Goal: Check status: Check status

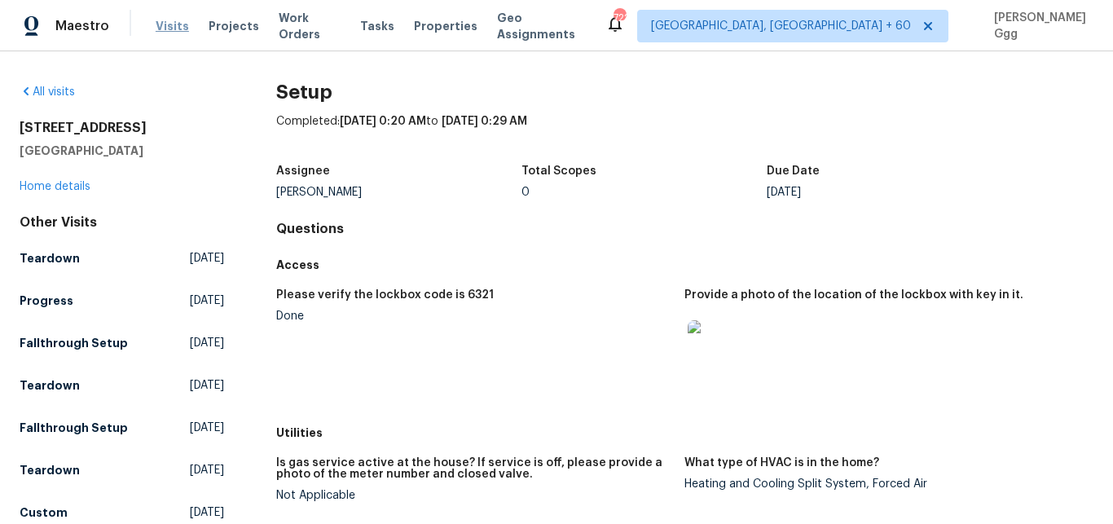
click at [164, 23] on span "Visits" at bounding box center [172, 26] width 33 height 16
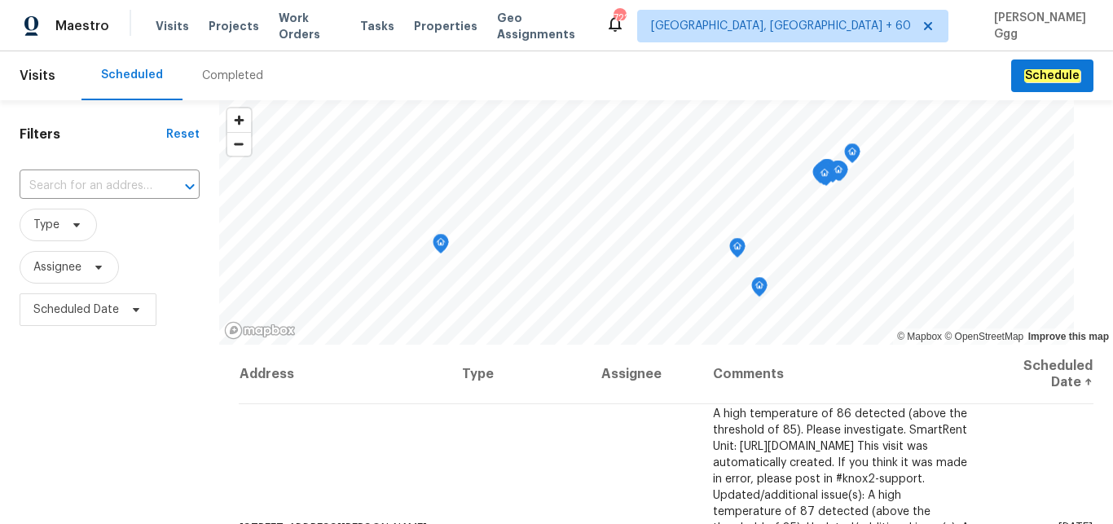
click at [220, 81] on div "Completed" at bounding box center [232, 76] width 61 height 16
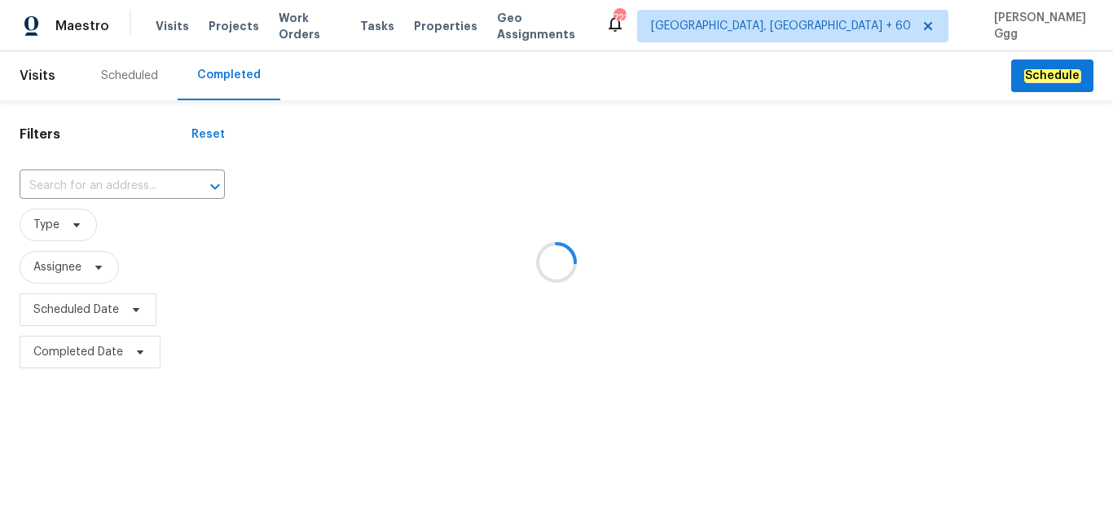
click at [55, 183] on div at bounding box center [556, 262] width 1113 height 524
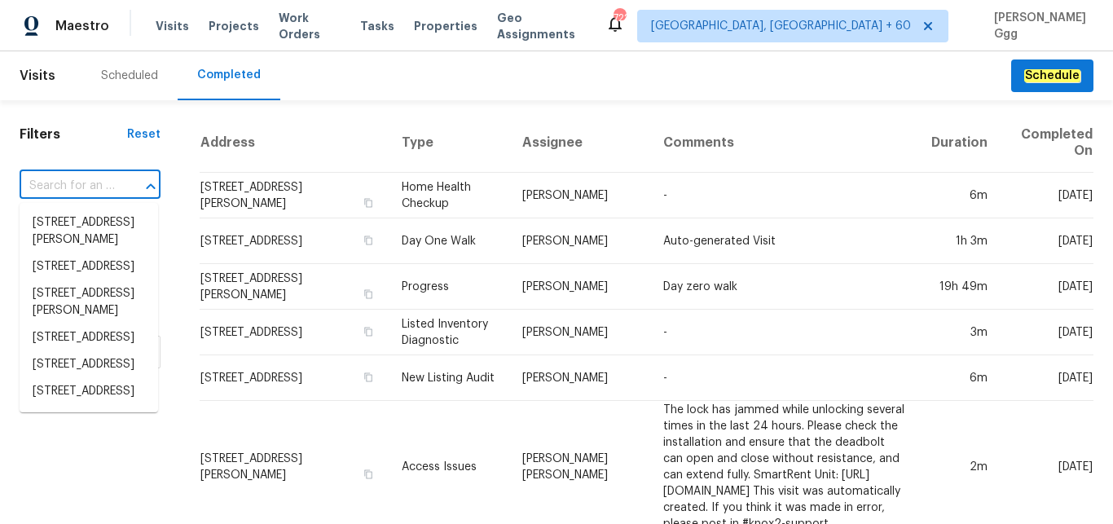
click at [55, 183] on input "text" at bounding box center [67, 186] width 95 height 25
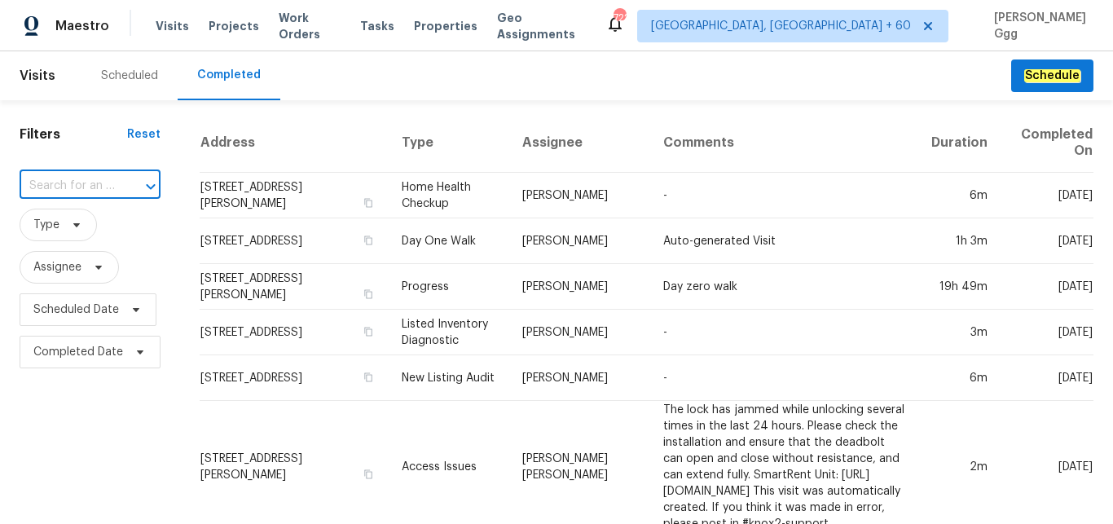
click at [55, 183] on input "text" at bounding box center [67, 186] width 95 height 25
paste input "[STREET_ADDRESS]"
type input "[STREET_ADDRESS]"
click at [72, 236] on li "[STREET_ADDRESS]" at bounding box center [89, 222] width 139 height 27
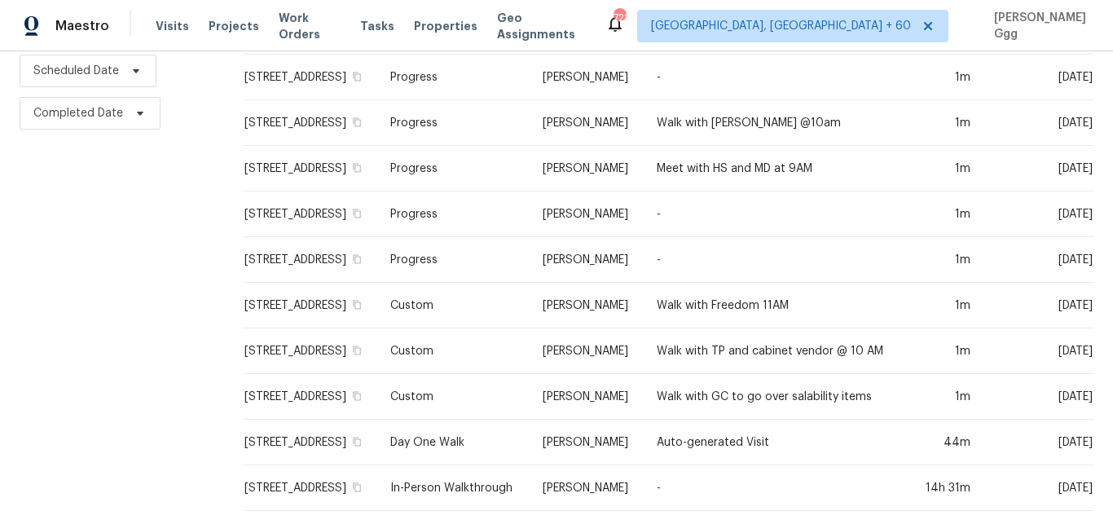
scroll to position [269, 0]
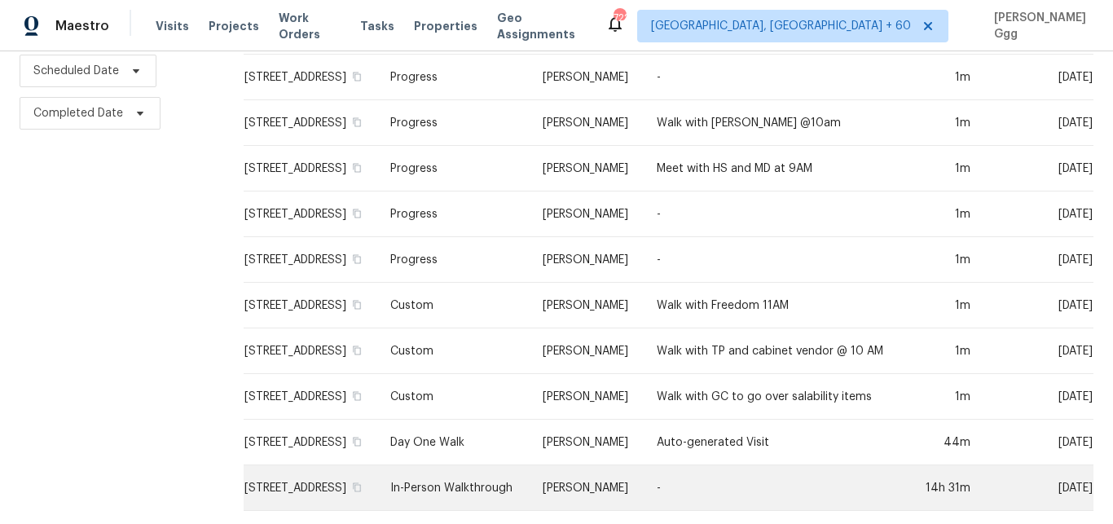
click at [442, 474] on td "In-Person Walkthrough" at bounding box center [453, 488] width 152 height 46
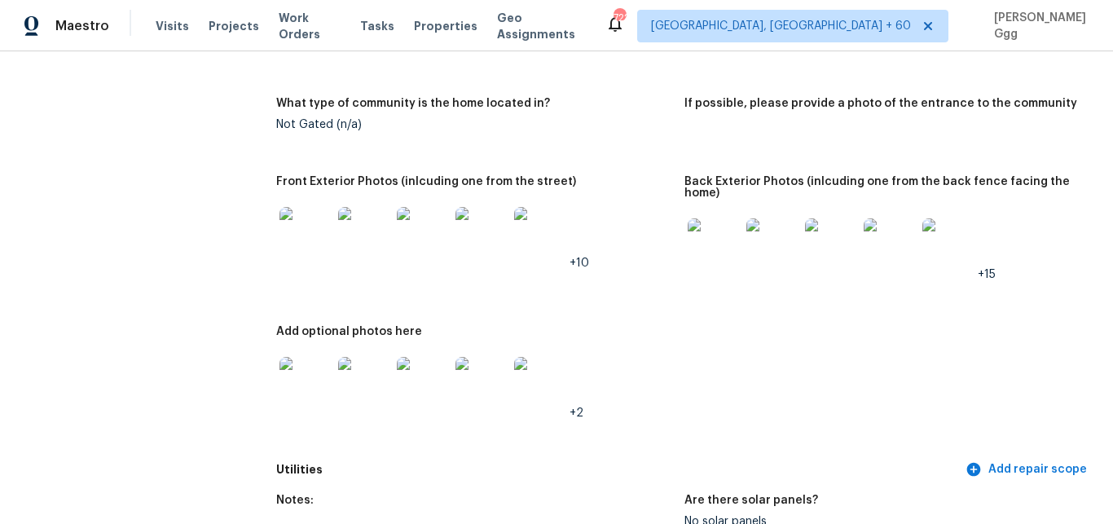
scroll to position [821, 0]
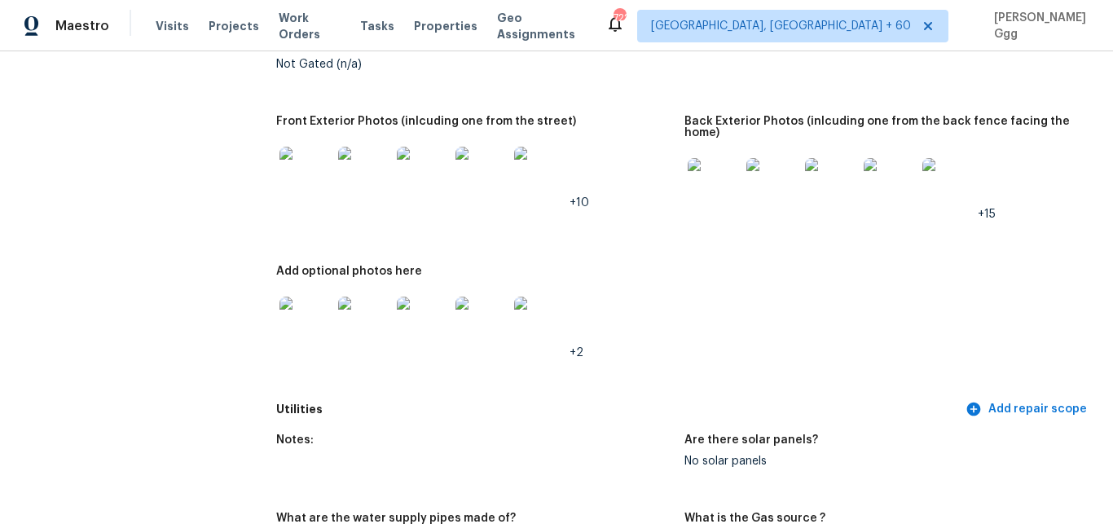
click at [698, 165] on img at bounding box center [714, 184] width 52 height 52
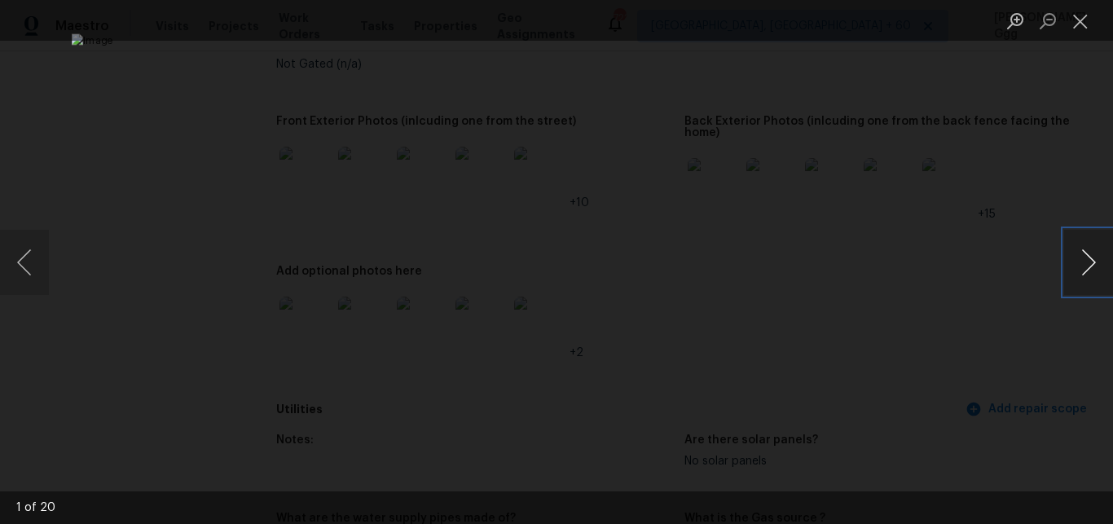
click at [1084, 256] on button "Next image" at bounding box center [1088, 262] width 49 height 65
click at [1079, 262] on button "Next image" at bounding box center [1088, 262] width 49 height 65
